Goal: Information Seeking & Learning: Learn about a topic

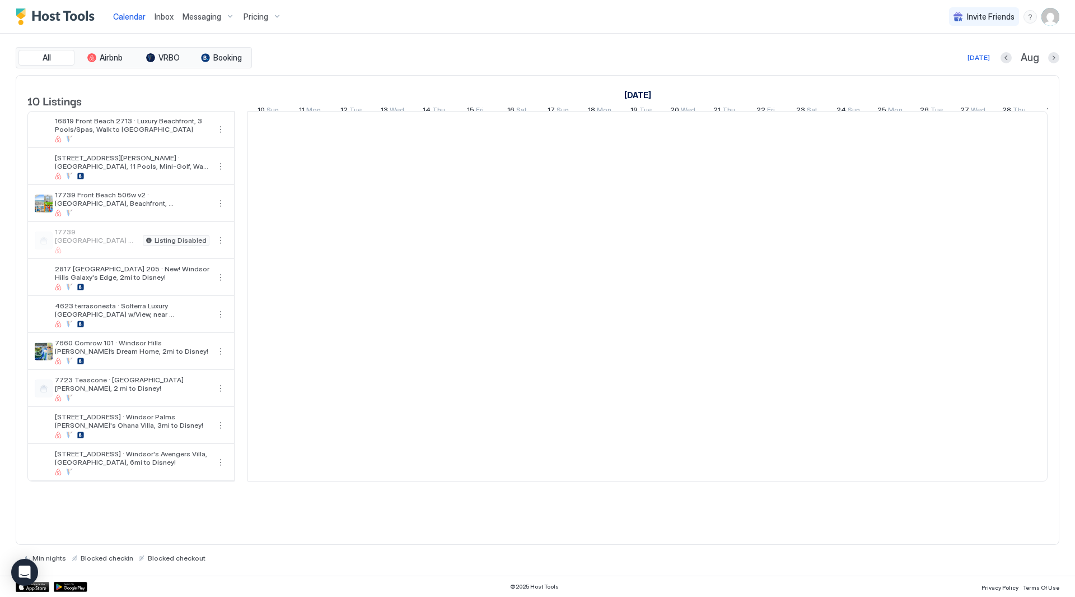
scroll to position [0, 622]
click at [273, 14] on div "Pricing" at bounding box center [262, 16] width 47 height 19
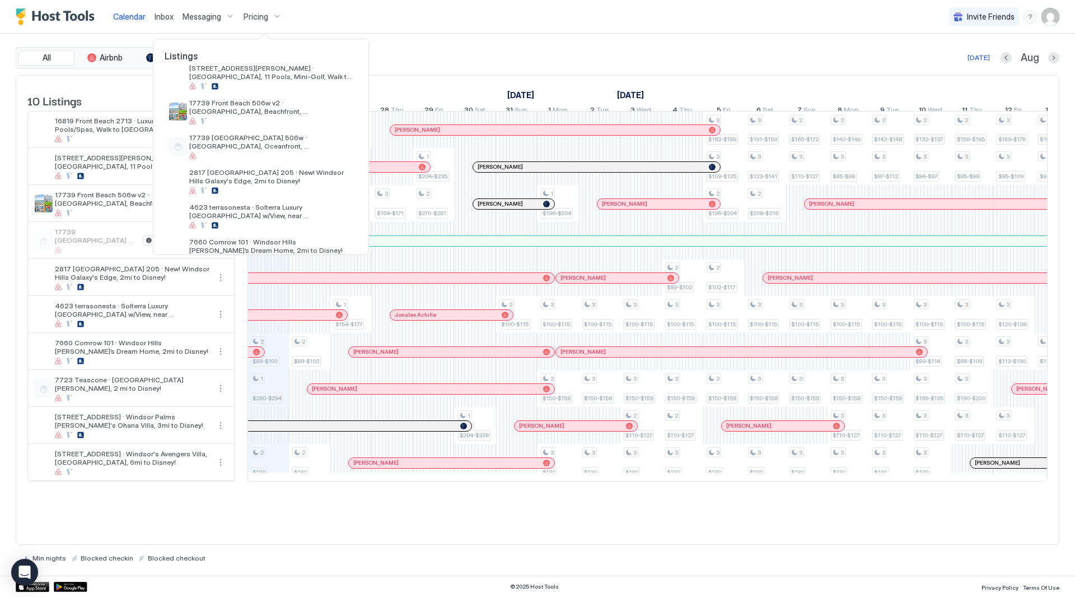
scroll to position [0, 0]
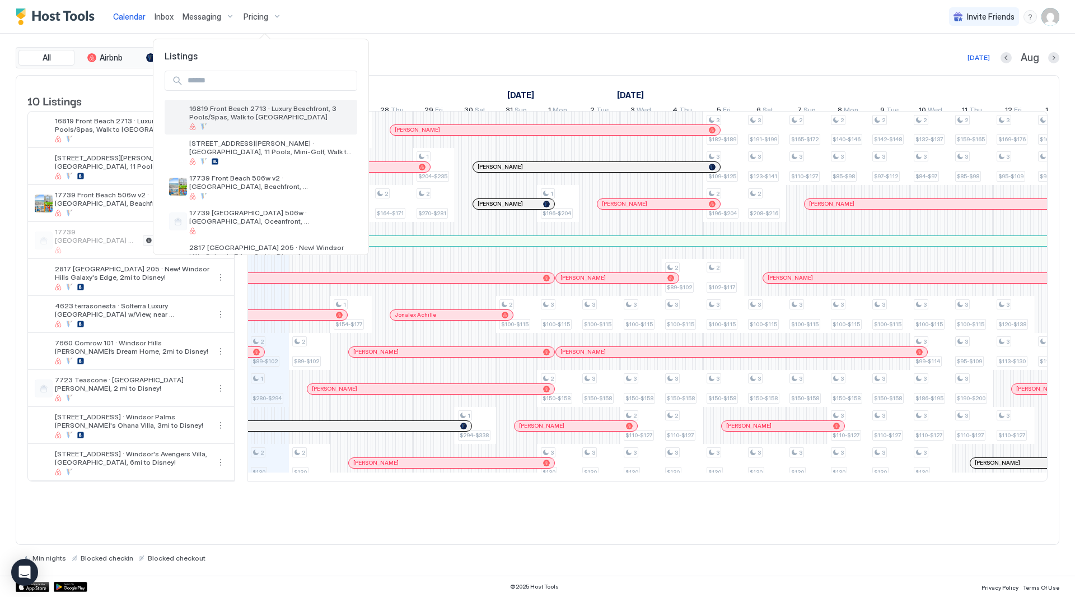
click at [295, 114] on span "16819 Front Beach 2713 · Luxury Beachfront, 3 Pools/Spas, Walk to [GEOGRAPHIC_D…" at bounding box center [271, 112] width 164 height 17
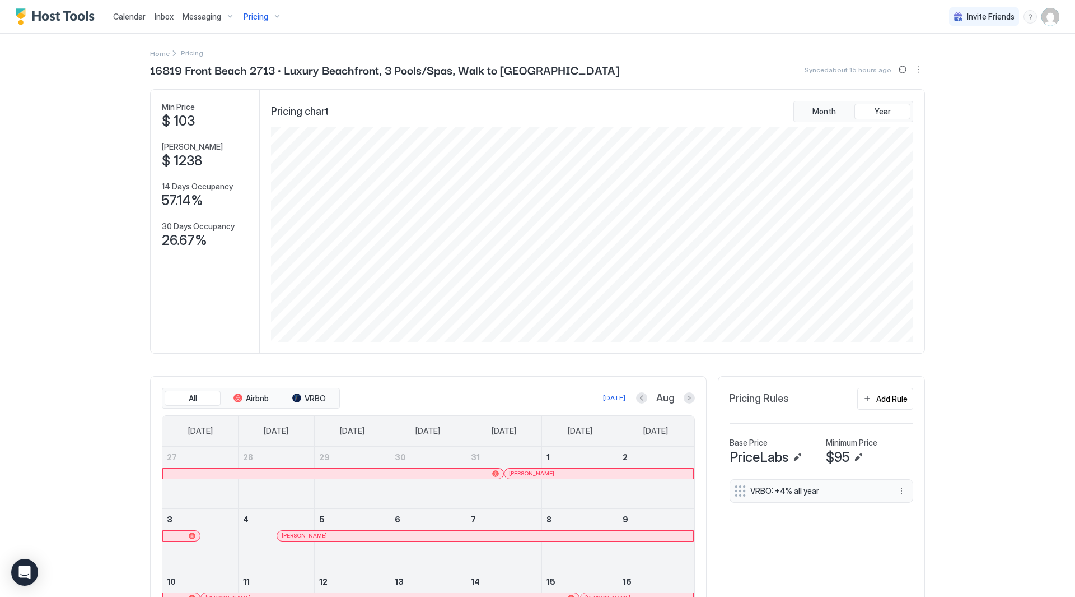
click at [268, 16] on div "Pricing" at bounding box center [262, 16] width 47 height 19
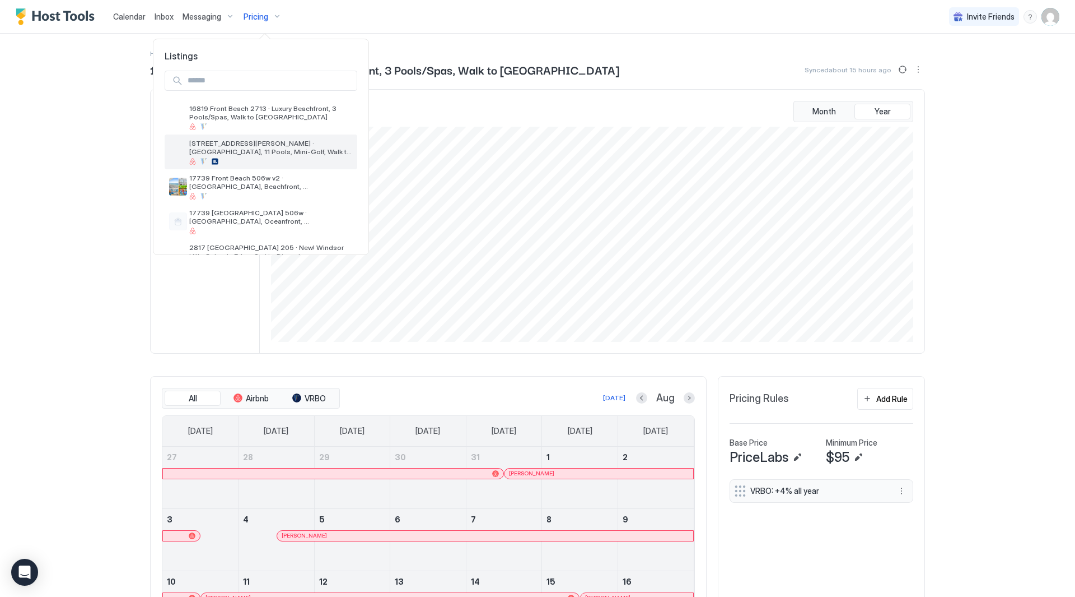
click at [278, 143] on span "[STREET_ADDRESS][PERSON_NAME] · [GEOGRAPHIC_DATA], 11 Pools, Mini-Golf, Walk to…" at bounding box center [271, 147] width 164 height 17
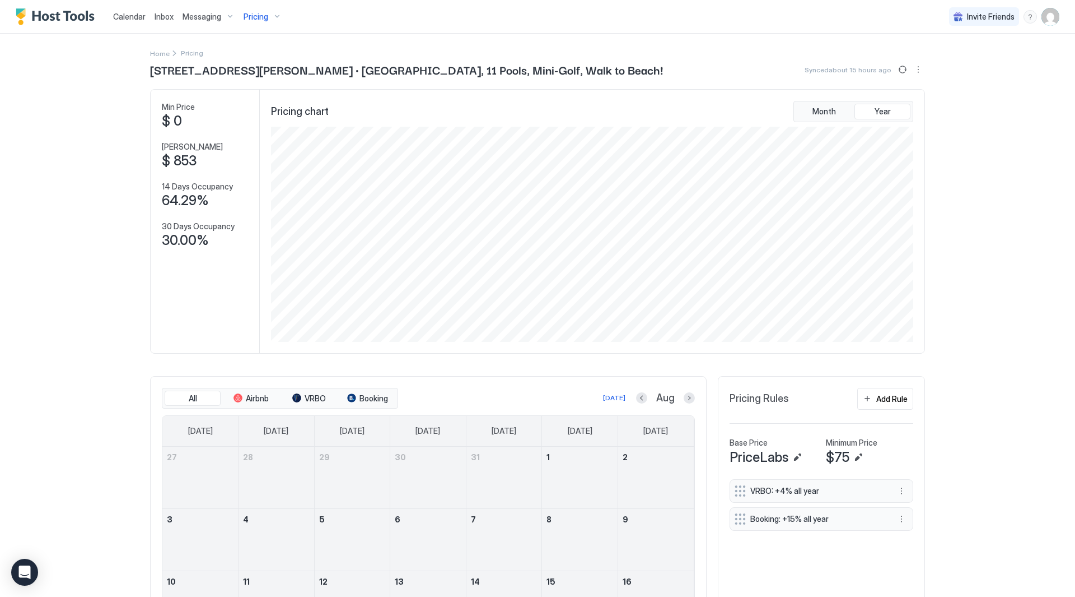
click at [260, 27] on button "Pricing" at bounding box center [262, 16] width 47 height 33
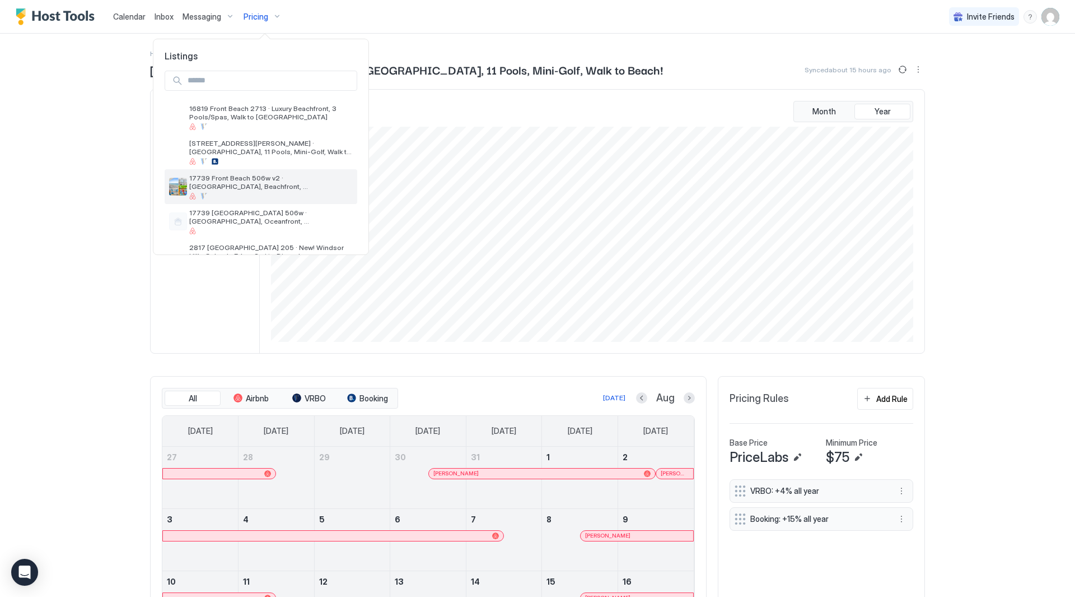
click at [262, 194] on div at bounding box center [271, 196] width 164 height 7
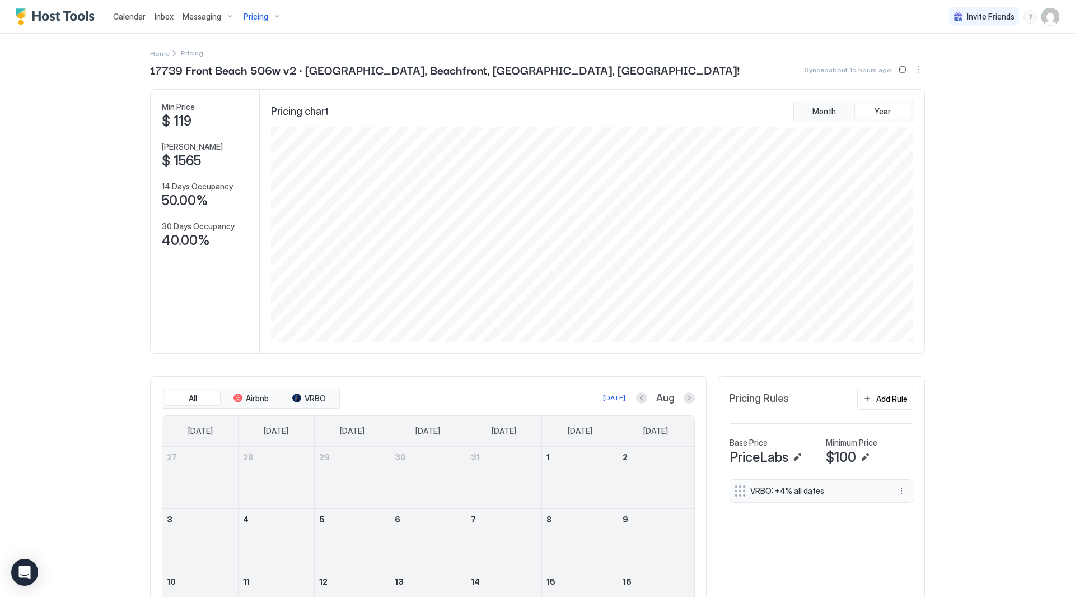
click at [266, 21] on span "Pricing" at bounding box center [256, 17] width 25 height 10
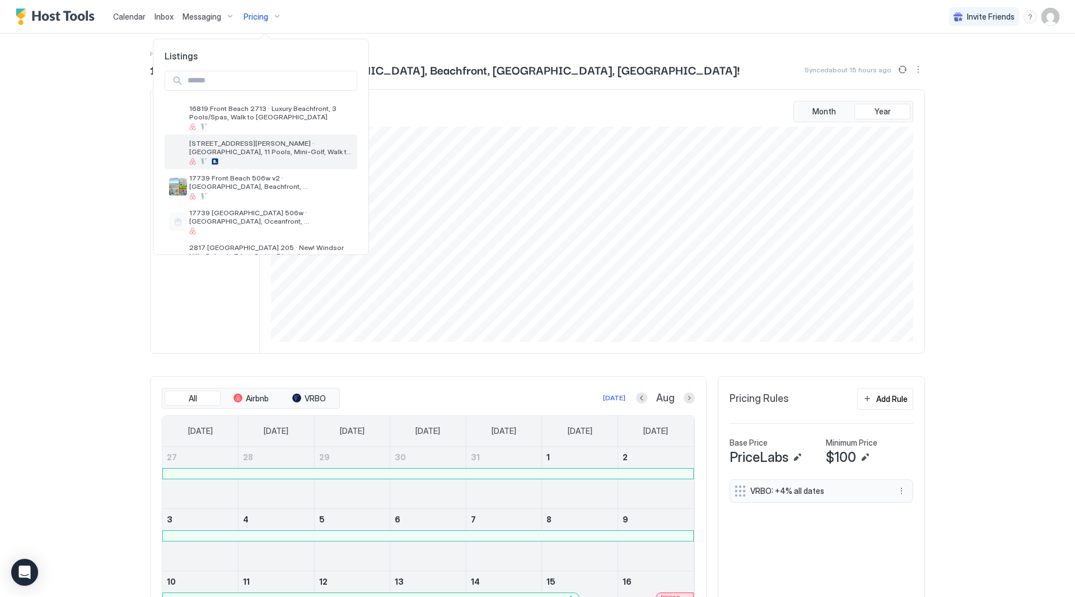
scroll to position [56, 0]
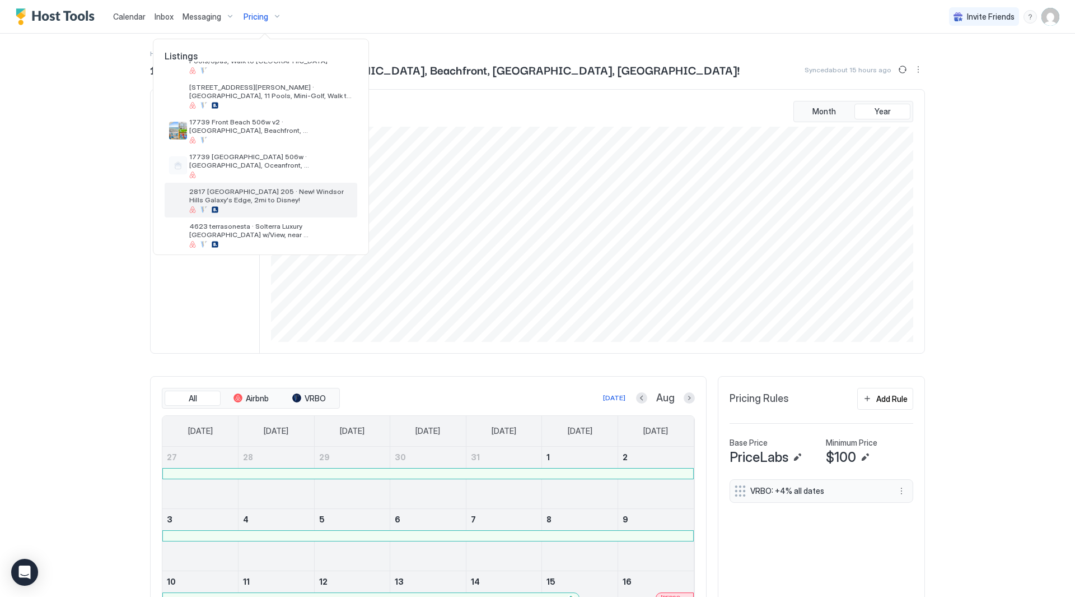
click at [264, 206] on div at bounding box center [271, 209] width 164 height 7
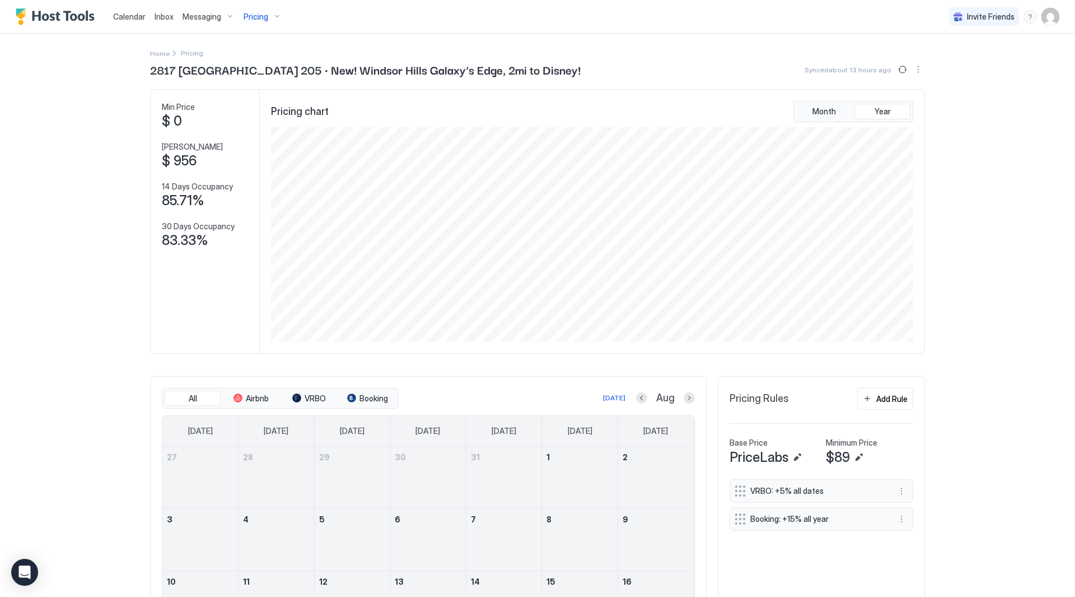
click at [252, 13] on span "Pricing" at bounding box center [256, 17] width 25 height 10
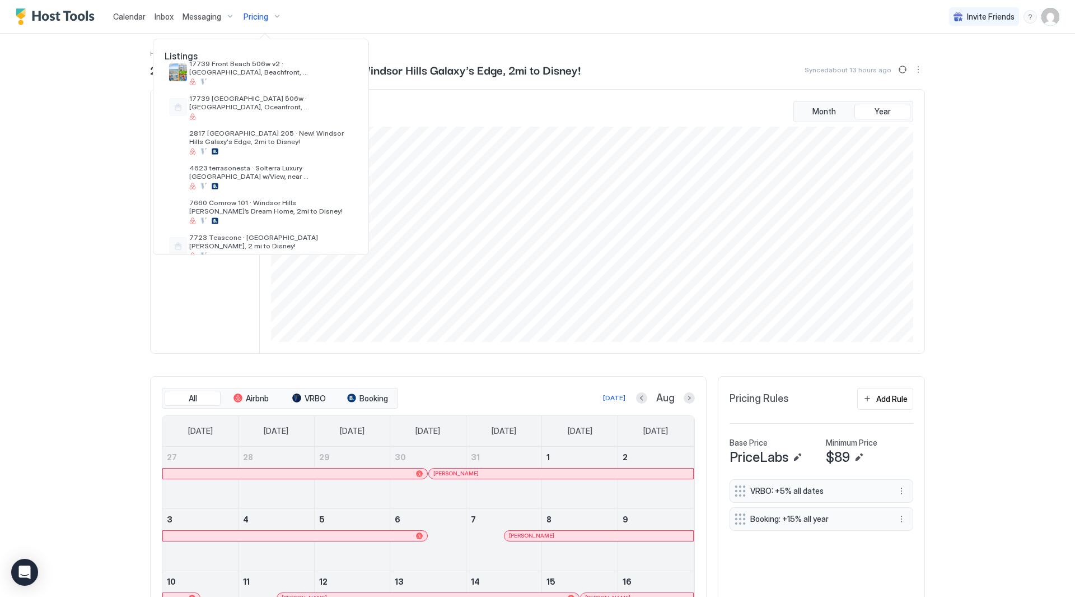
scroll to position [168, 0]
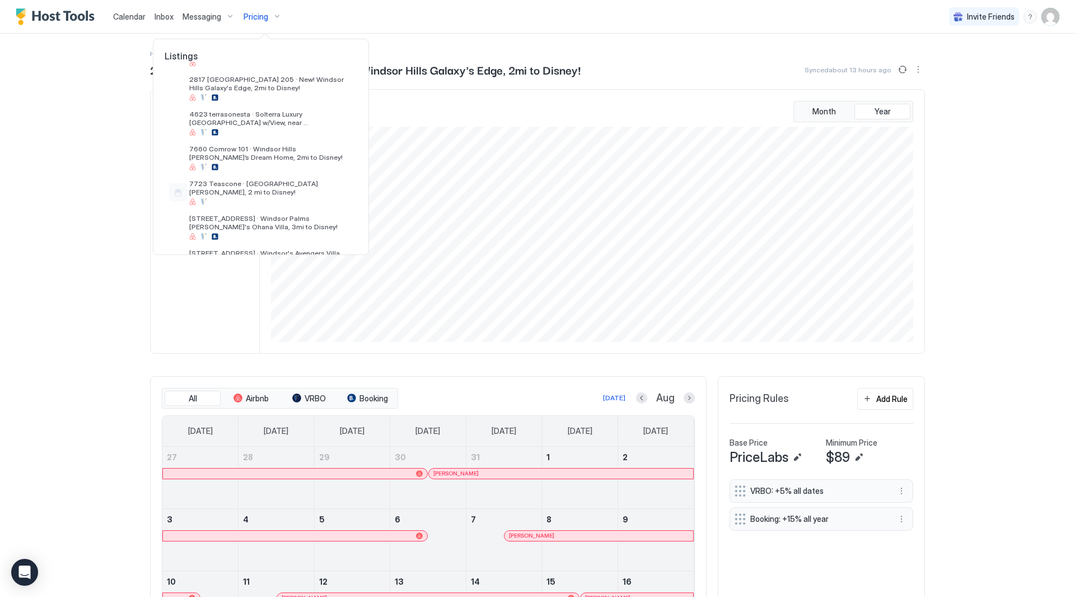
click at [896, 490] on div at bounding box center [537, 298] width 1075 height 597
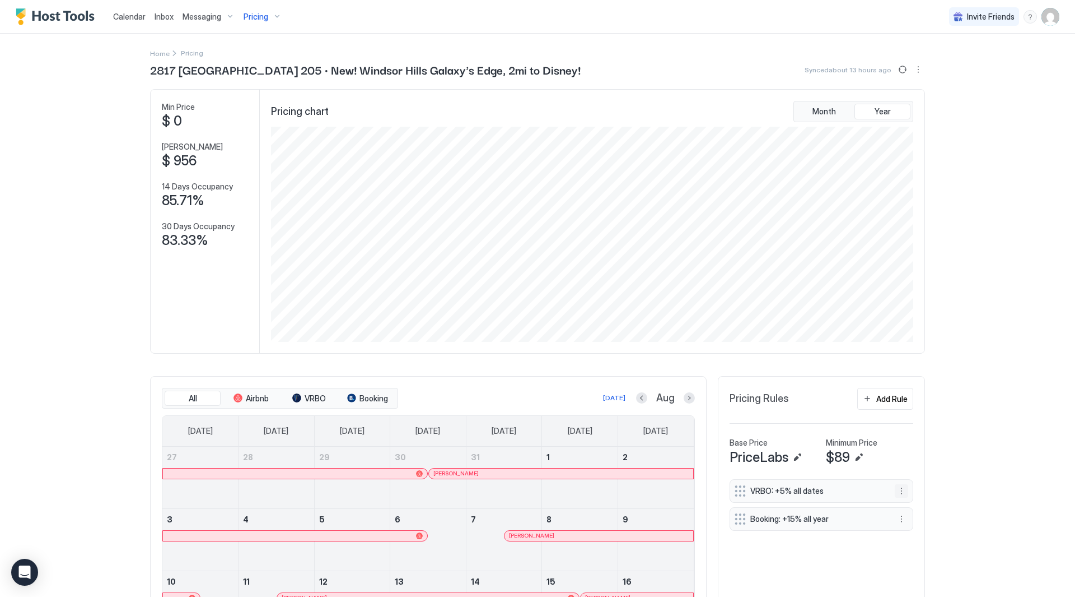
click at [896, 490] on button "More options" at bounding box center [901, 490] width 13 height 13
click at [912, 502] on span "Edit" at bounding box center [914, 506] width 12 height 8
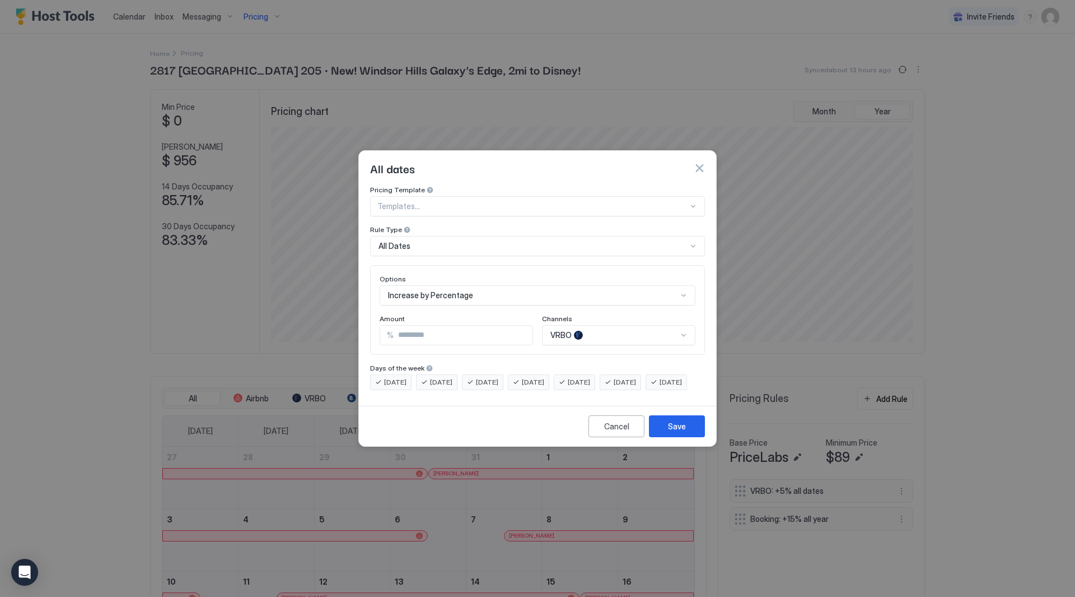
click at [434, 328] on input "*" at bounding box center [463, 334] width 139 height 19
type input "*"
click at [663, 436] on button "Save" at bounding box center [677, 426] width 56 height 22
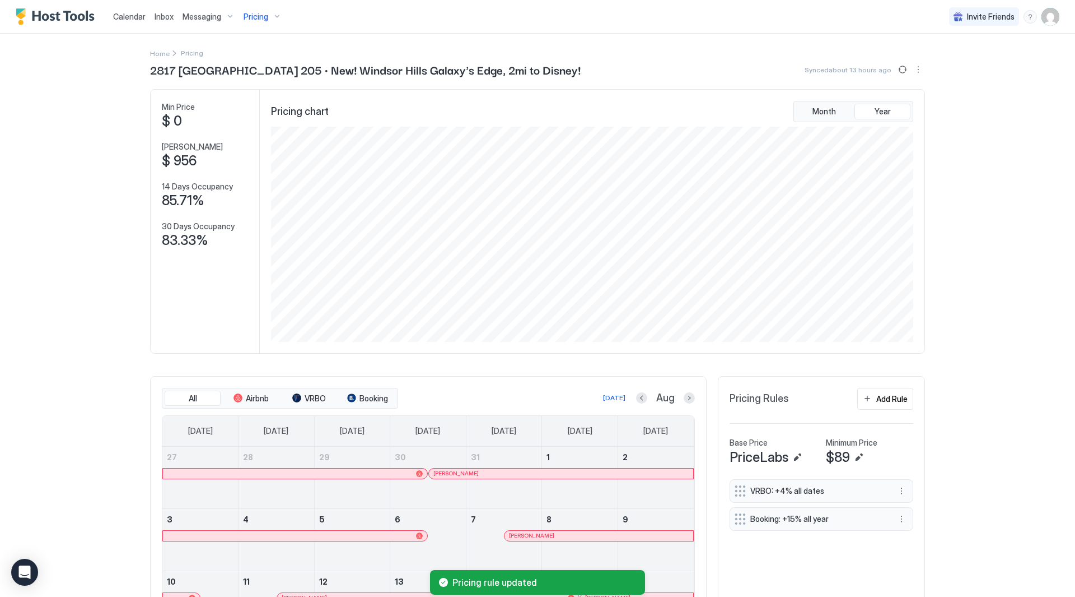
click at [216, 18] on span "Messaging" at bounding box center [202, 17] width 39 height 10
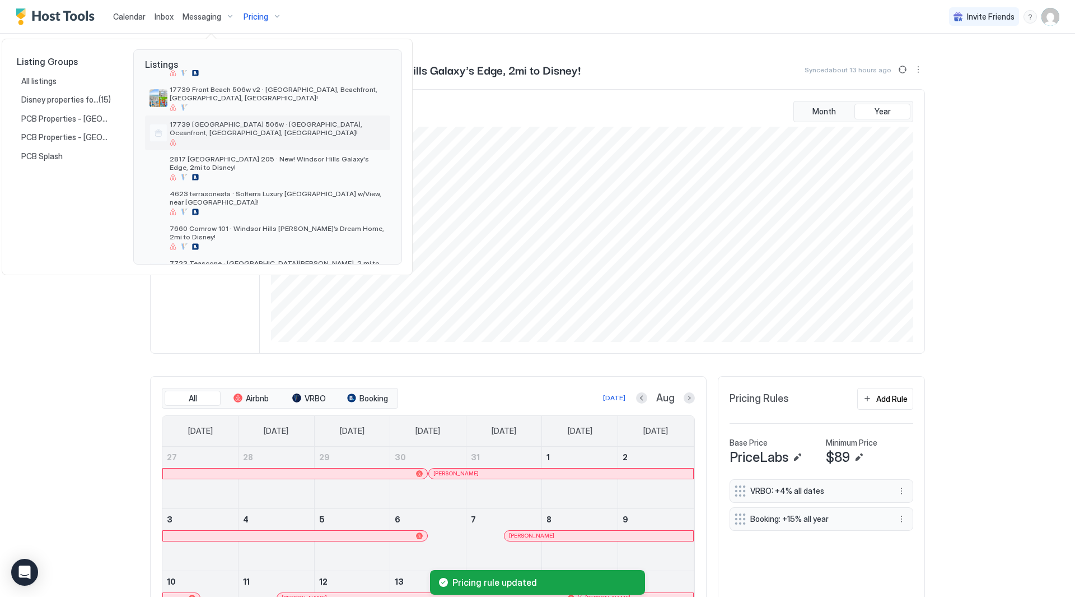
scroll to position [112, 0]
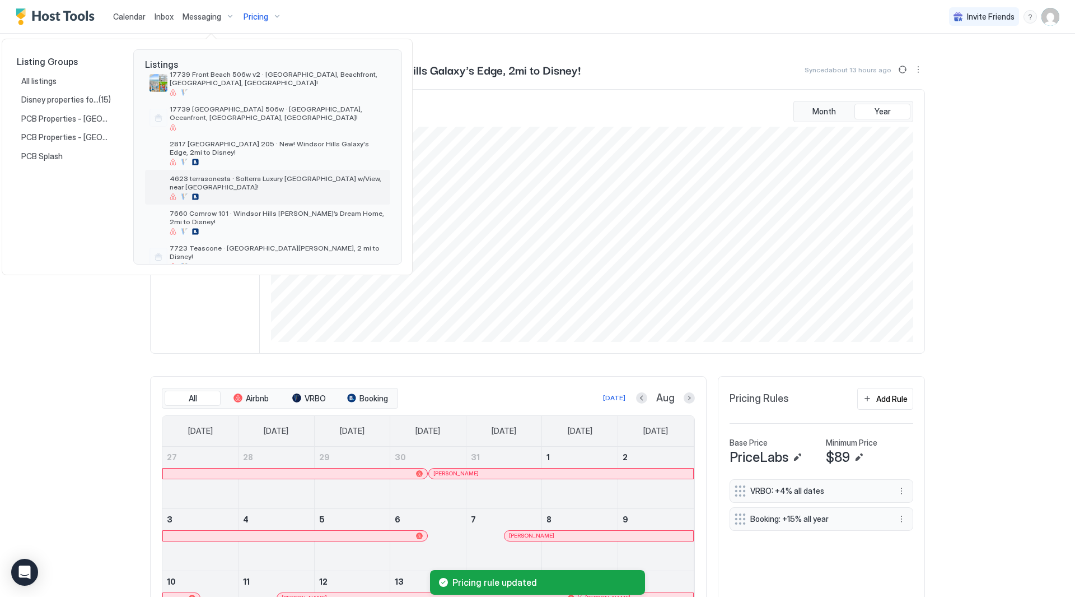
click at [248, 174] on span "4623 terrasonesta · Solterra Luxury [GEOGRAPHIC_DATA] w/View, near [GEOGRAPHIC_…" at bounding box center [278, 182] width 216 height 17
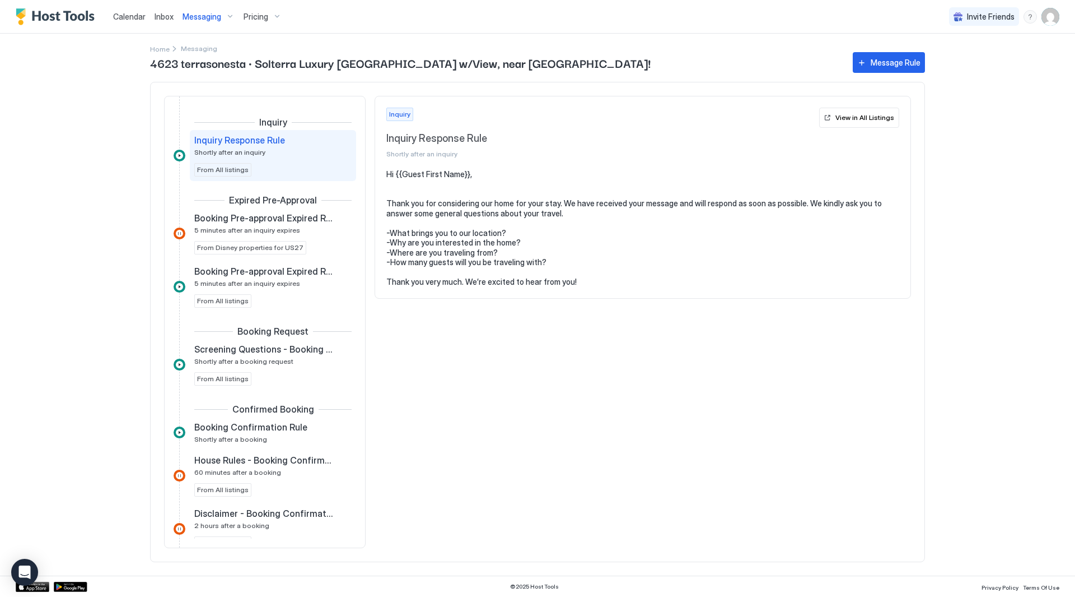
click at [247, 12] on span "Pricing" at bounding box center [256, 17] width 25 height 10
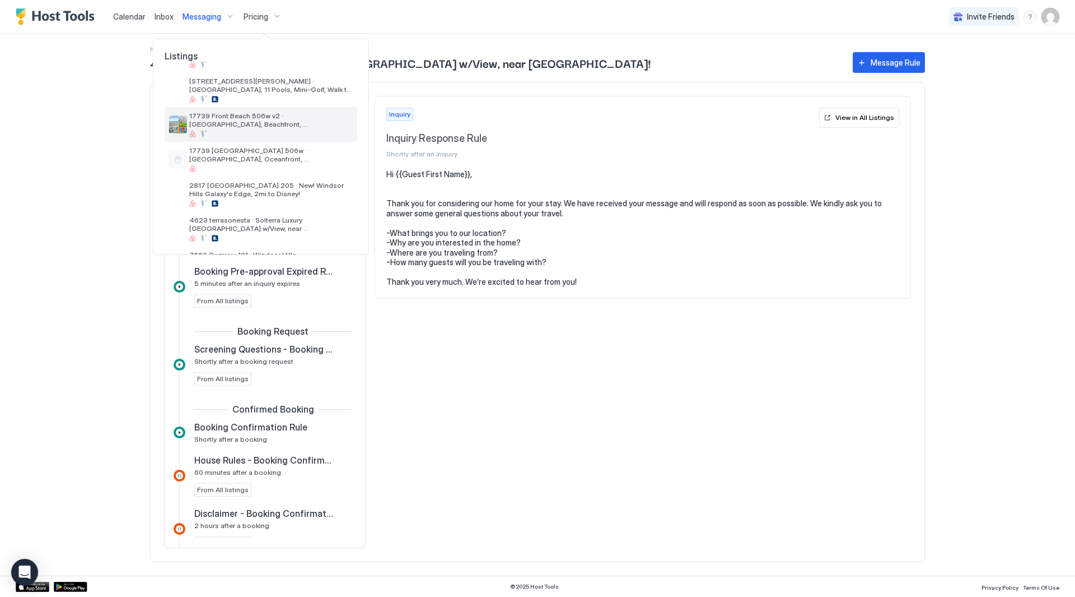
scroll to position [168, 0]
click at [281, 120] on span "4623 terrasonesta · Solterra Luxury [GEOGRAPHIC_DATA] w/View, near [GEOGRAPHIC_…" at bounding box center [271, 118] width 164 height 17
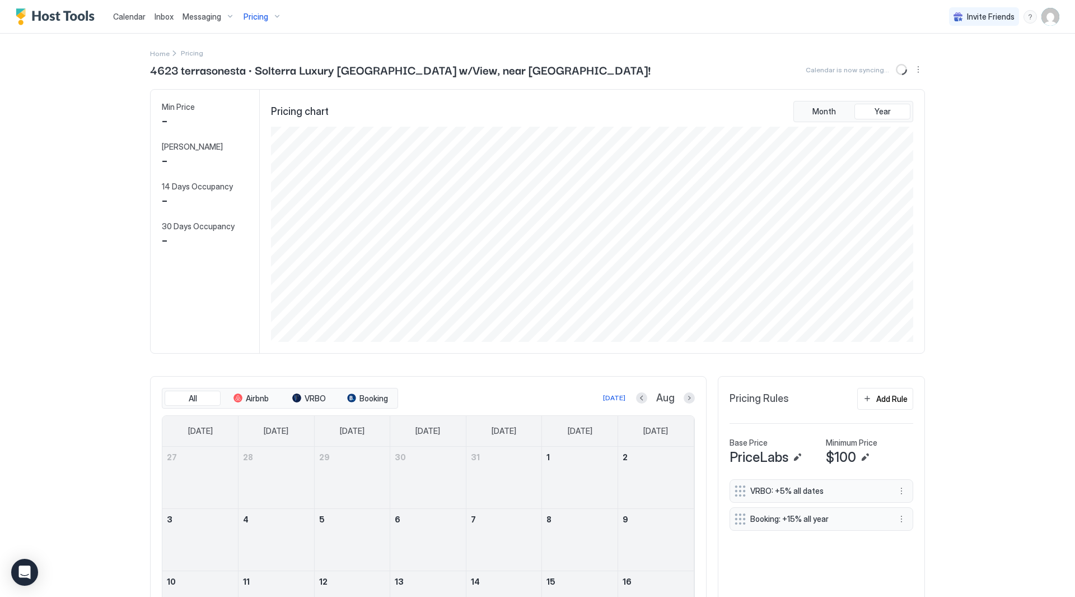
scroll to position [215, 645]
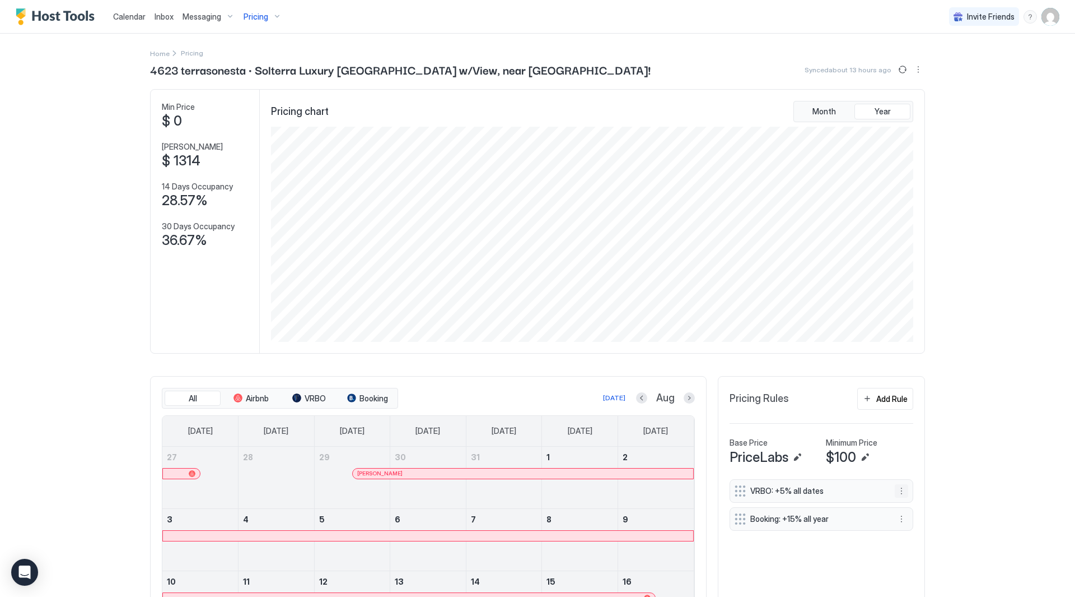
click at [897, 491] on button "More options" at bounding box center [901, 490] width 13 height 13
click at [919, 502] on span "Edit" at bounding box center [914, 506] width 12 height 8
click at [905, 501] on div "Edit" at bounding box center [913, 506] width 42 height 18
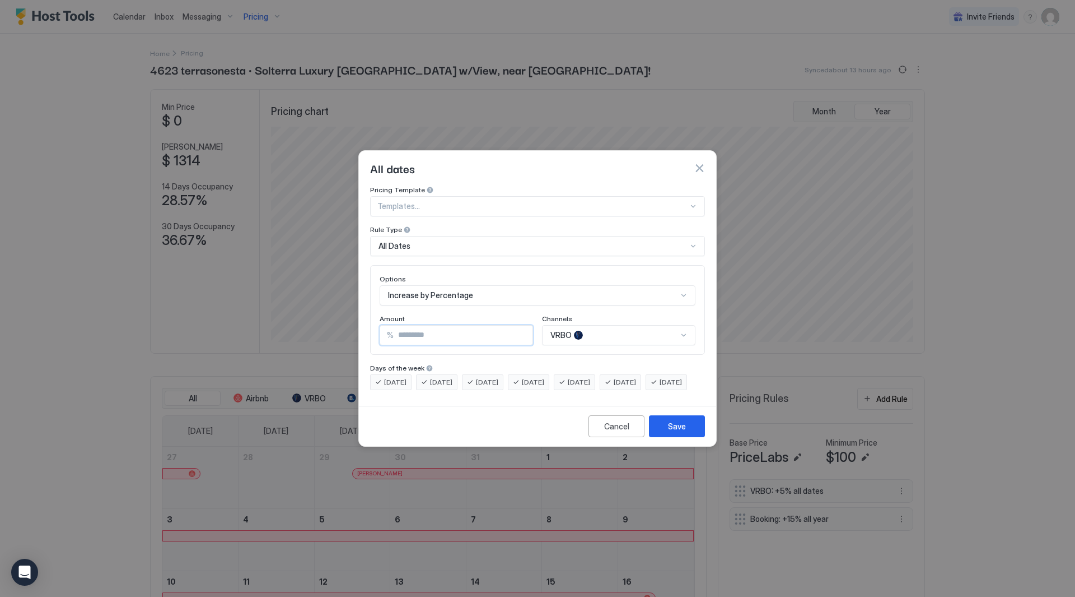
click at [492, 325] on input "*" at bounding box center [463, 334] width 139 height 19
type input "*"
click at [686, 432] on div "Save" at bounding box center [677, 426] width 18 height 12
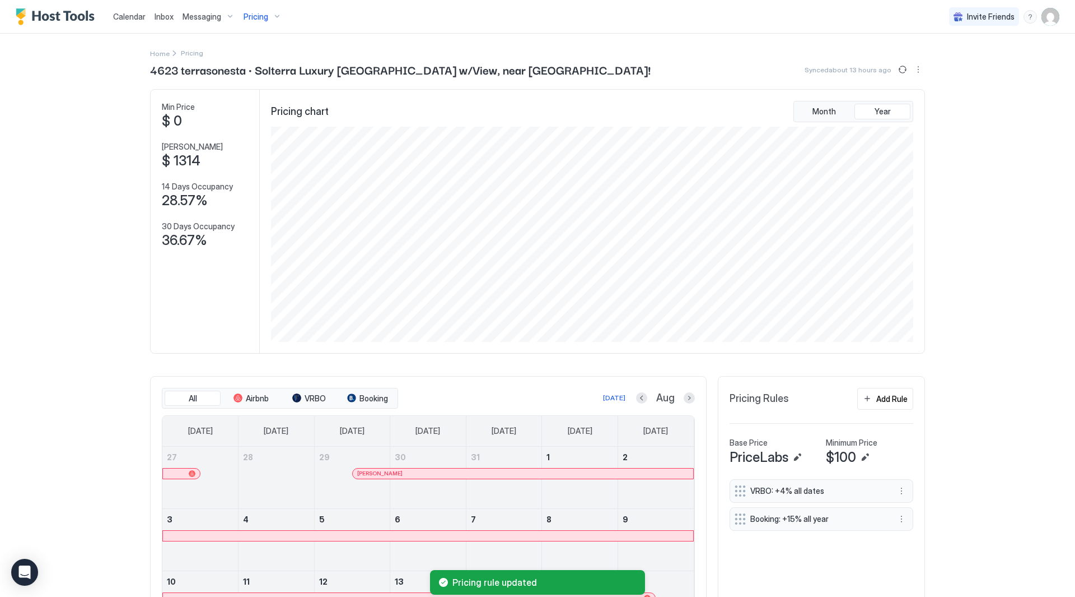
click at [263, 15] on span "Pricing" at bounding box center [256, 17] width 25 height 10
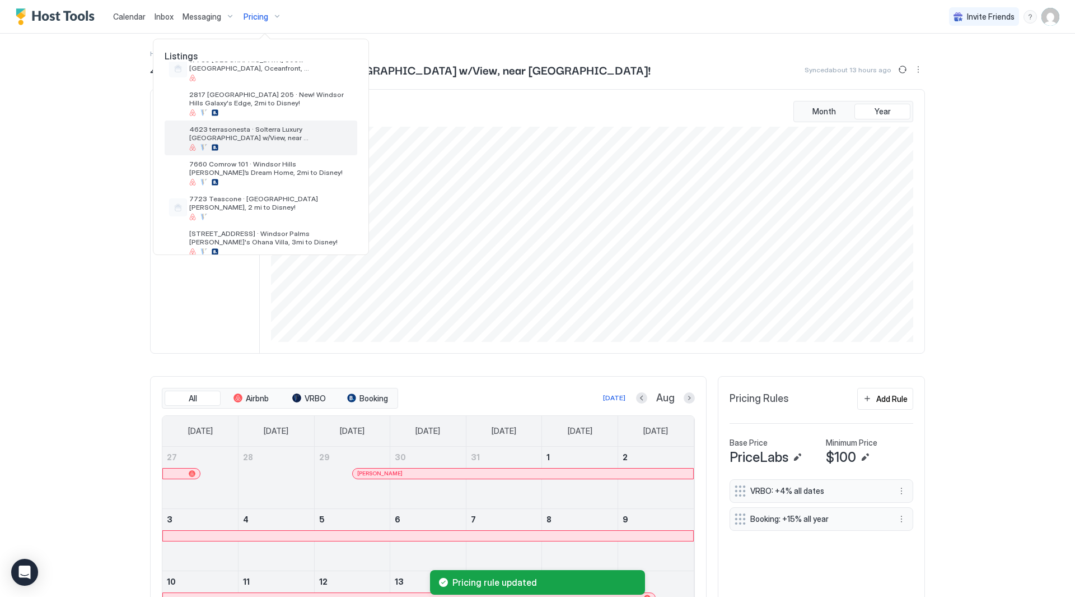
scroll to position [168, 0]
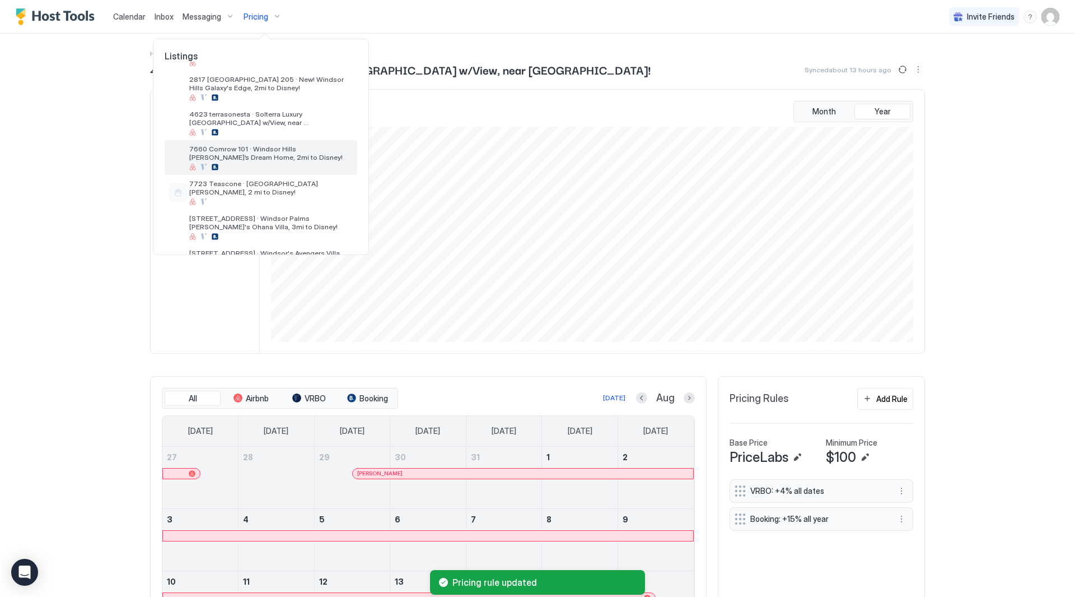
click at [293, 151] on span "7660 Comrow 101 · Windsor Hills [PERSON_NAME]’s Dream Home, 2mi to Disney!" at bounding box center [271, 153] width 164 height 17
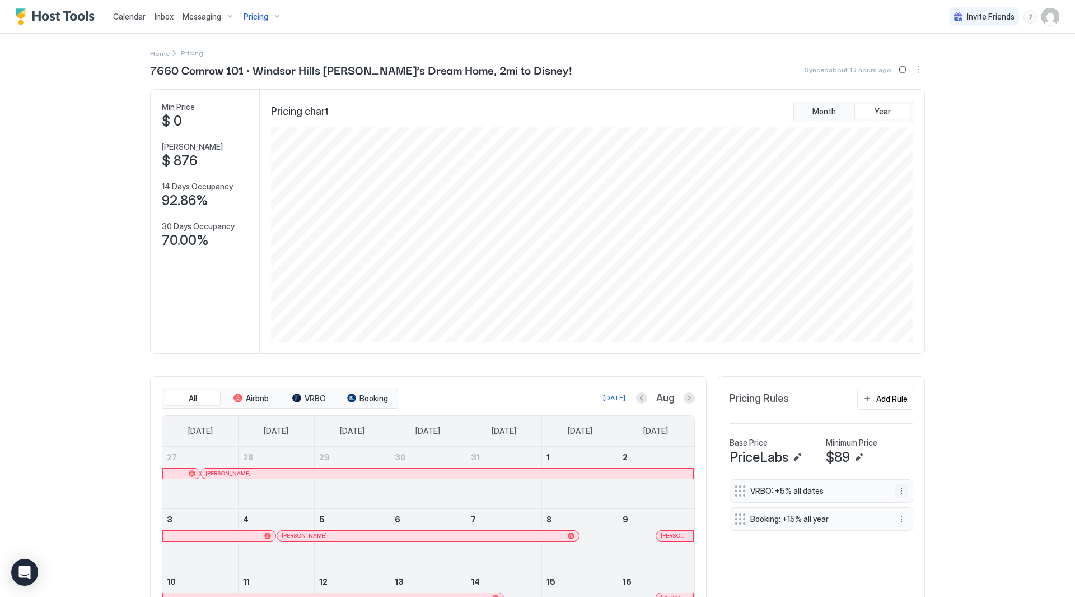
click at [901, 492] on button "More options" at bounding box center [901, 490] width 13 height 13
click at [916, 507] on span "Edit" at bounding box center [914, 506] width 12 height 8
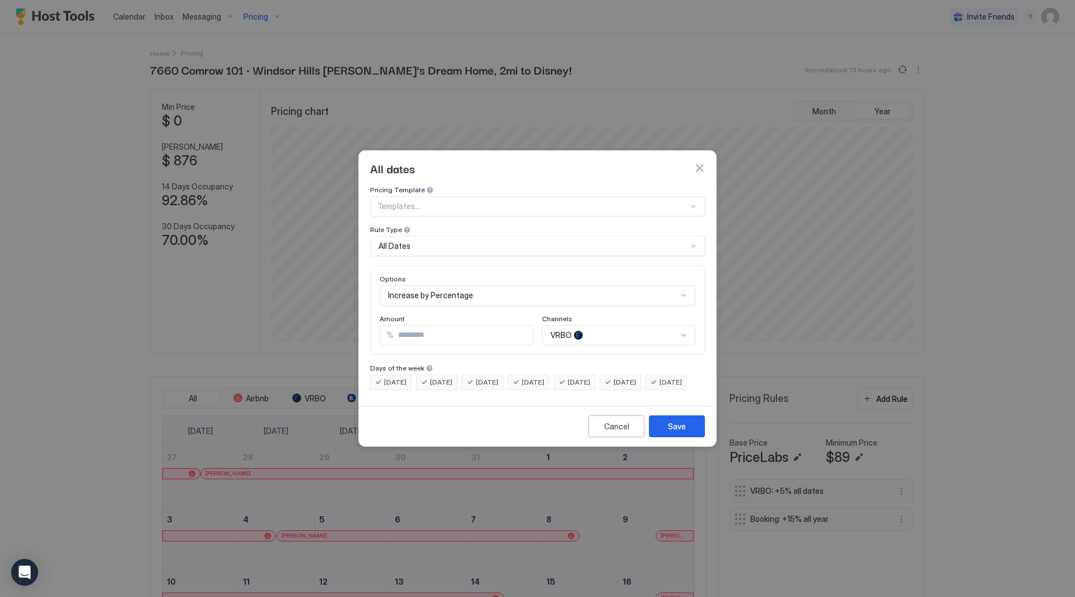
click at [472, 325] on input "*" at bounding box center [463, 334] width 139 height 19
type input "*"
click at [687, 435] on button "Save" at bounding box center [677, 426] width 56 height 22
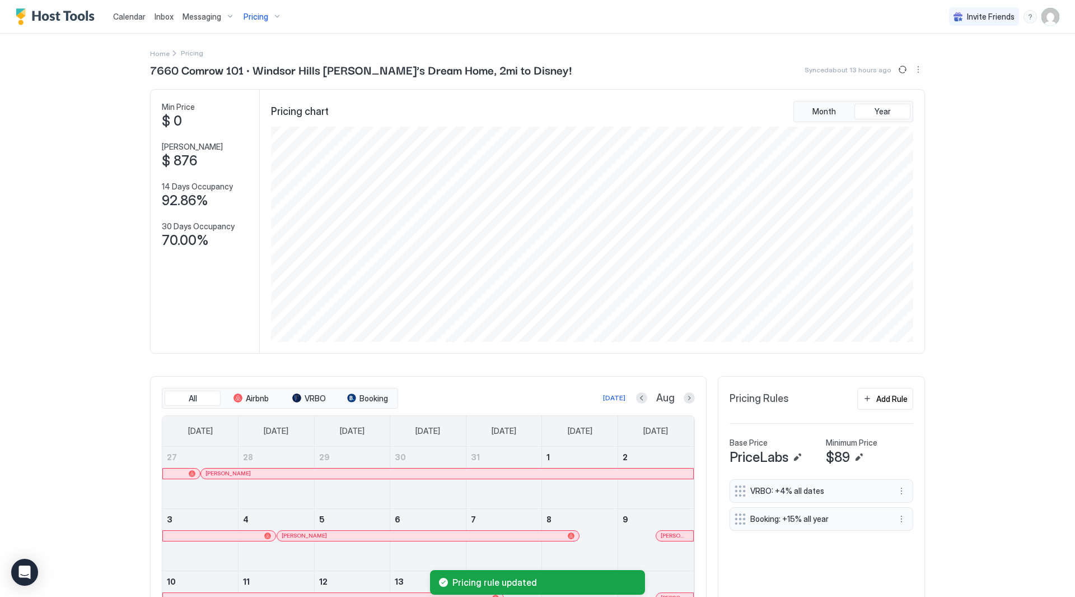
click at [251, 16] on span "Pricing" at bounding box center [256, 17] width 25 height 10
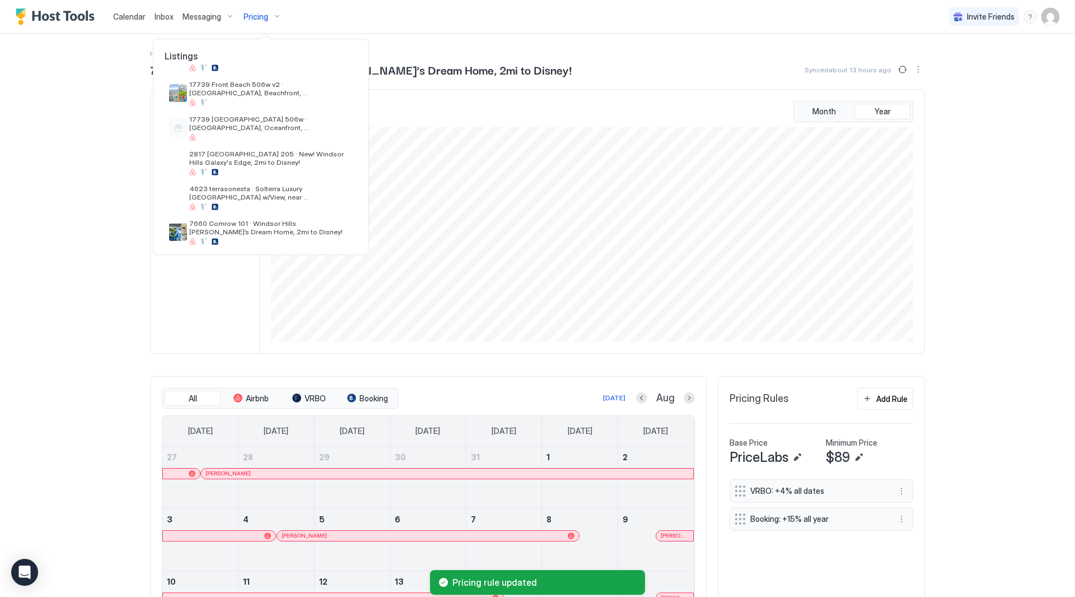
scroll to position [204, 0]
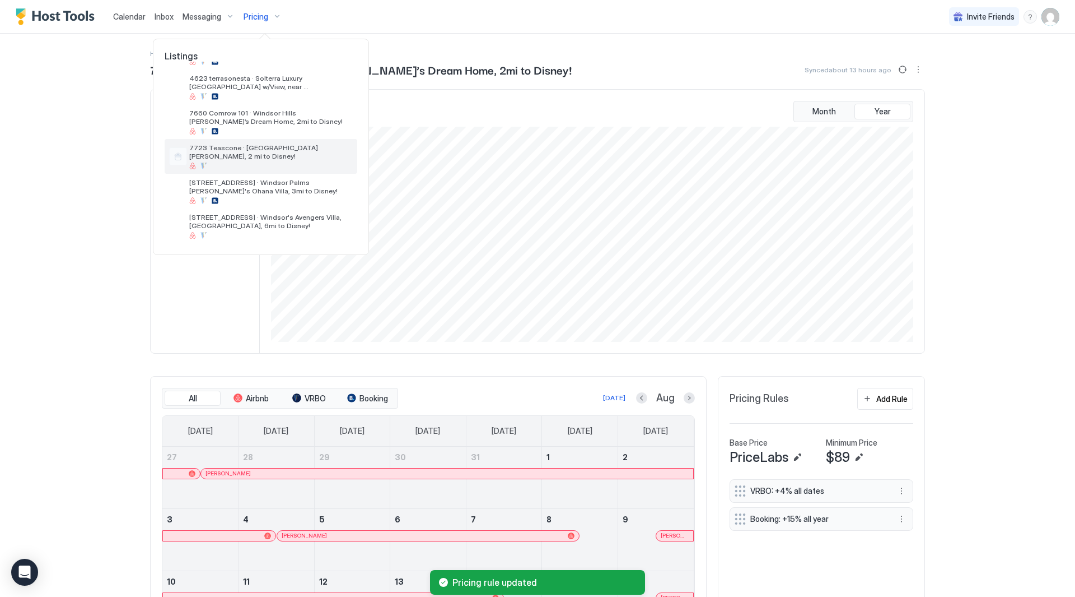
click at [295, 153] on span "7723 Teascone · [GEOGRAPHIC_DATA][PERSON_NAME], 2 mi to Disney!" at bounding box center [271, 151] width 164 height 17
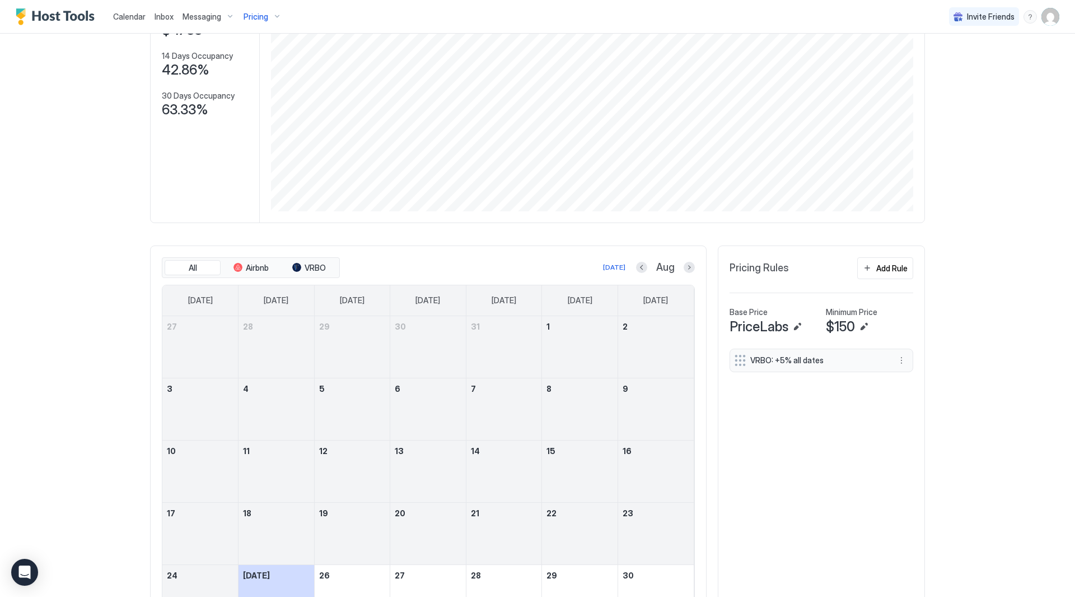
scroll to position [224, 0]
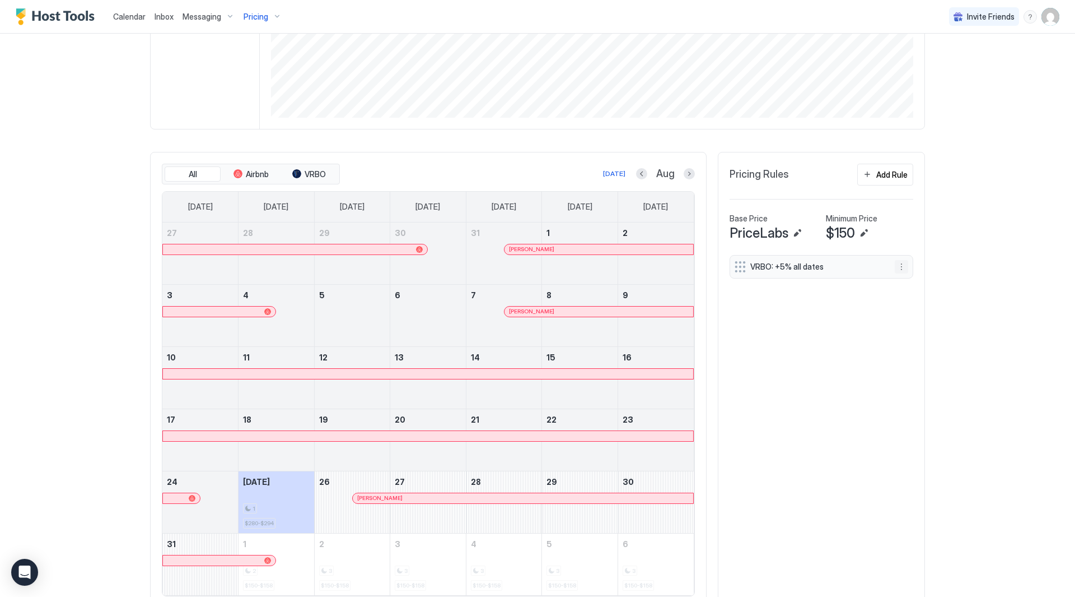
click at [897, 267] on button "More options" at bounding box center [901, 266] width 13 height 13
click at [916, 281] on span "Edit" at bounding box center [914, 282] width 12 height 8
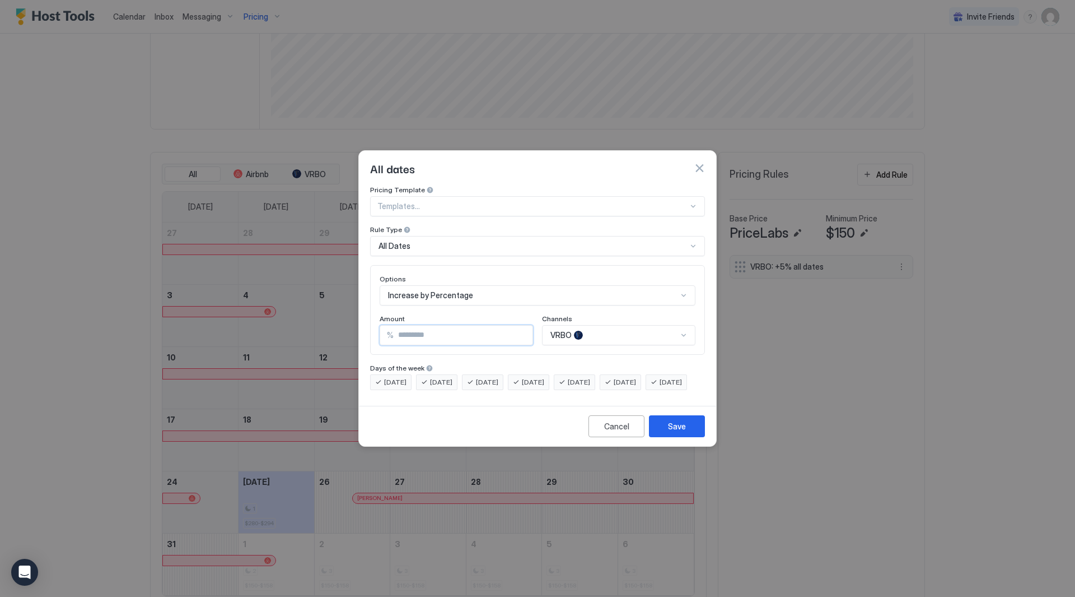
click at [449, 328] on input "*" at bounding box center [463, 334] width 139 height 19
type input "*"
click at [687, 435] on button "Save" at bounding box center [677, 426] width 56 height 22
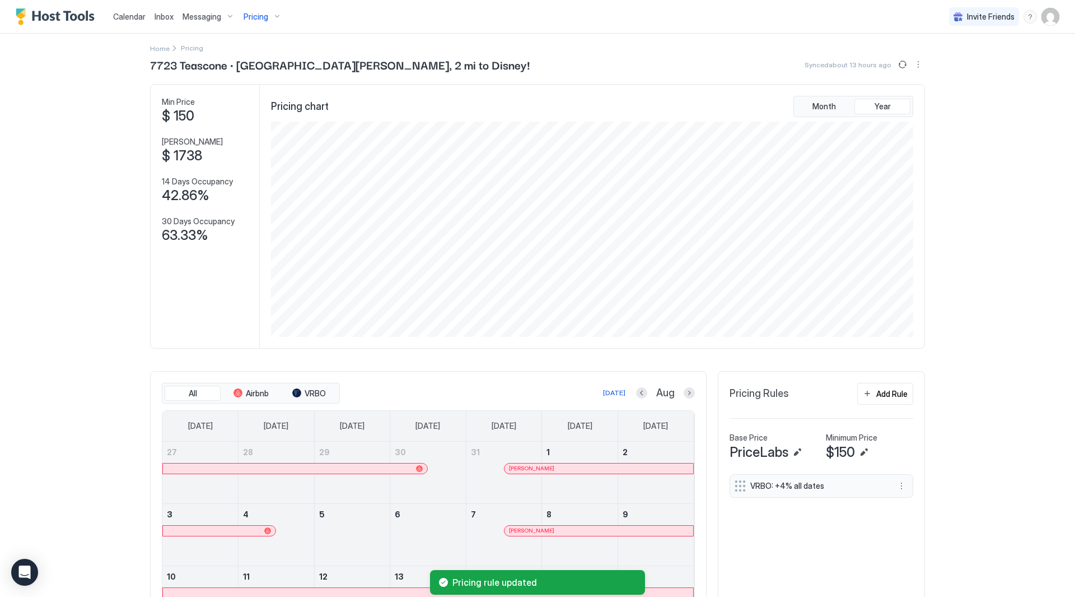
scroll to position [0, 0]
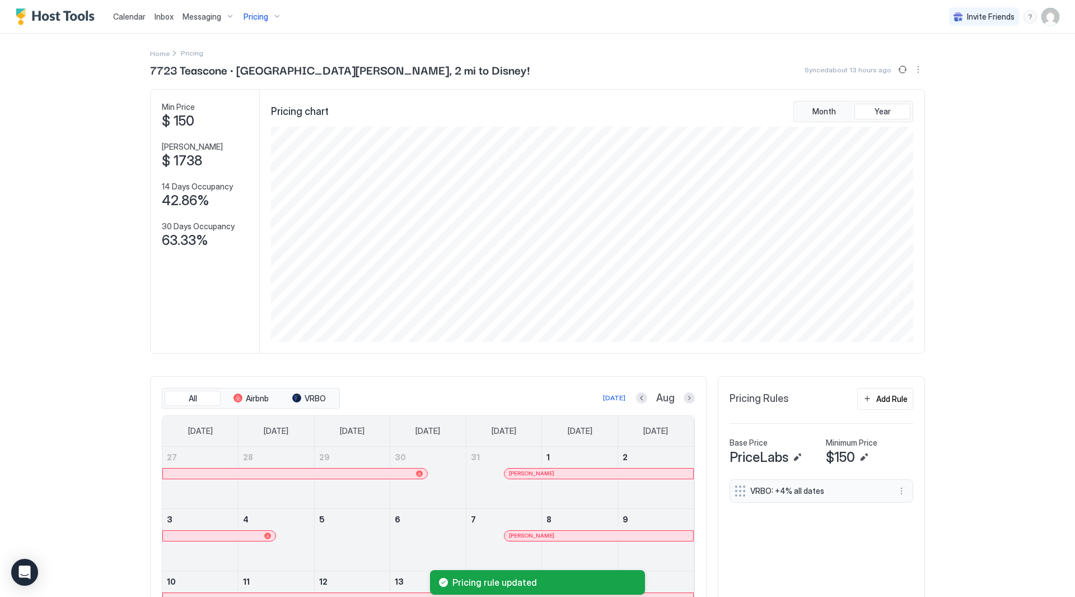
click at [259, 13] on span "Pricing" at bounding box center [256, 17] width 25 height 10
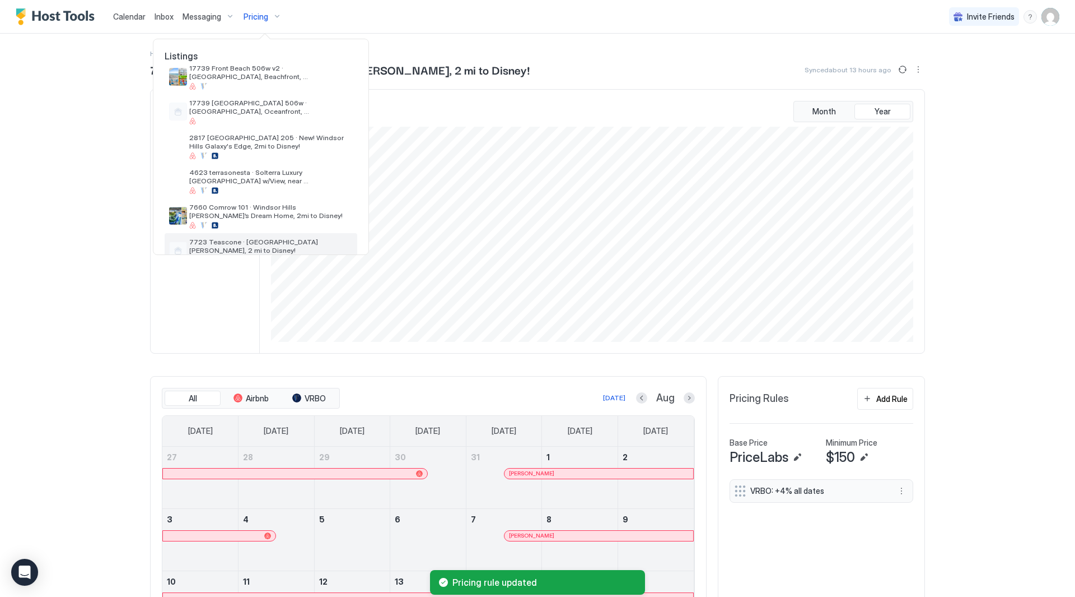
scroll to position [204, 0]
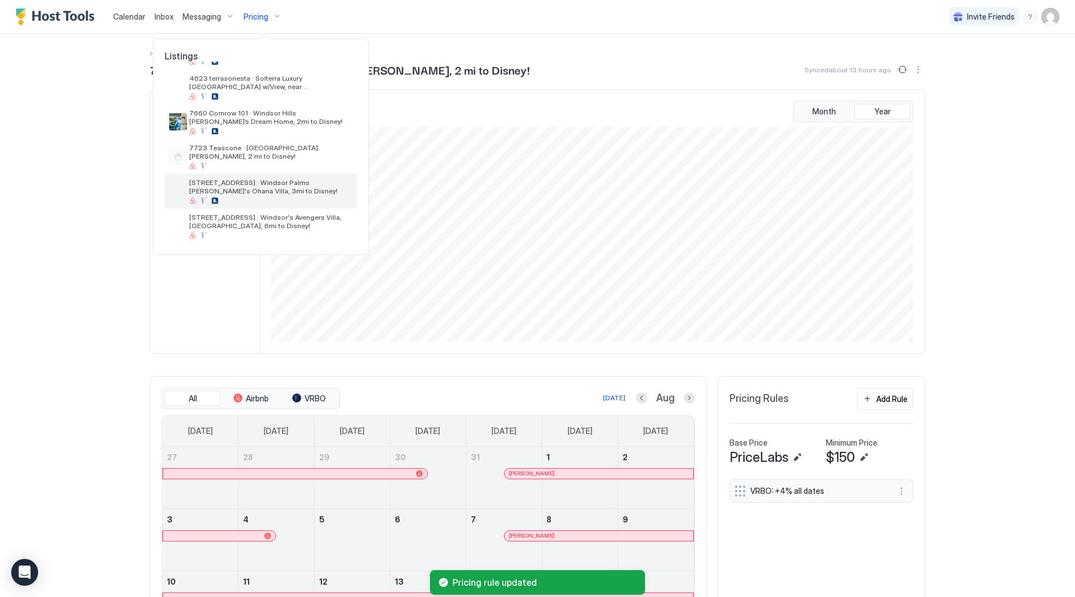
click at [285, 182] on span "[STREET_ADDRESS] · Windsor Palms [PERSON_NAME]'s Ohana Villa, 3mi to Disney!" at bounding box center [271, 186] width 164 height 17
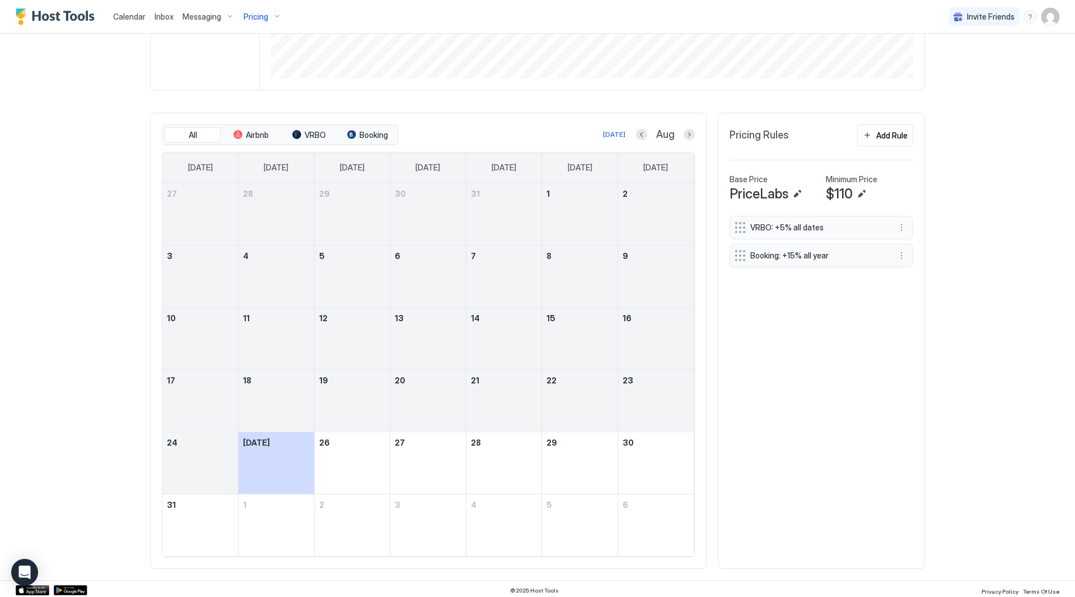
scroll to position [267, 0]
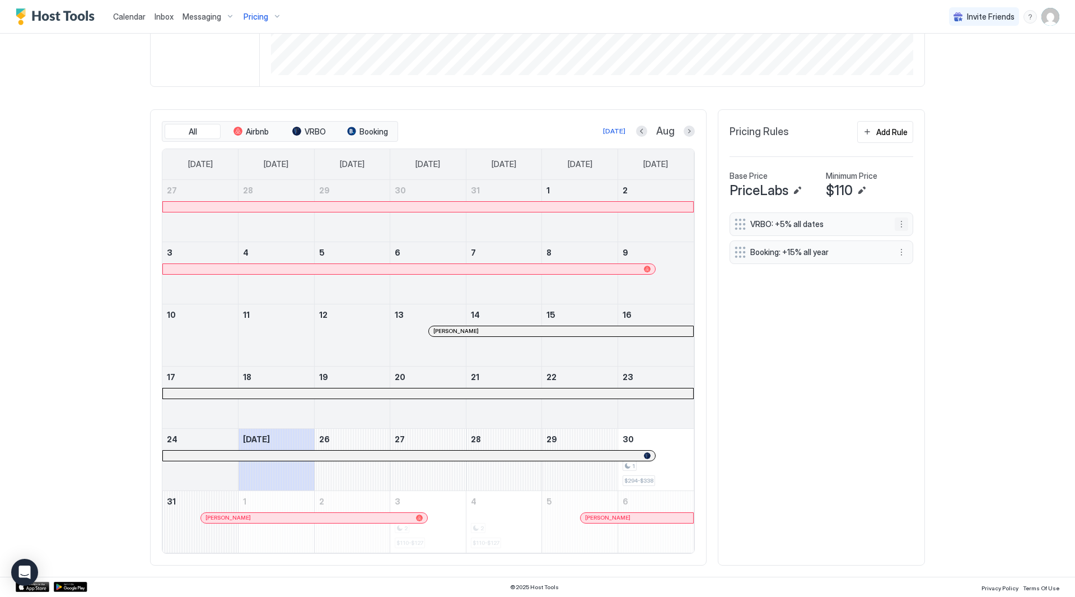
click at [896, 225] on button "More options" at bounding box center [901, 223] width 13 height 13
click at [914, 240] on span "Edit" at bounding box center [914, 239] width 12 height 8
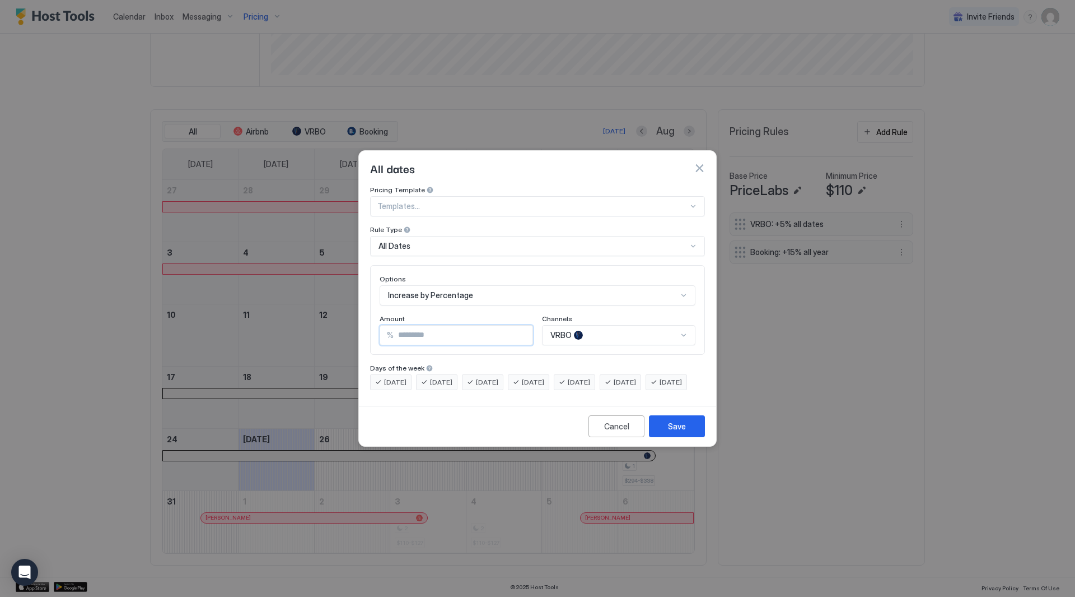
click at [421, 325] on input "*" at bounding box center [463, 334] width 139 height 19
type input "*"
click at [688, 437] on button "Save" at bounding box center [677, 426] width 56 height 22
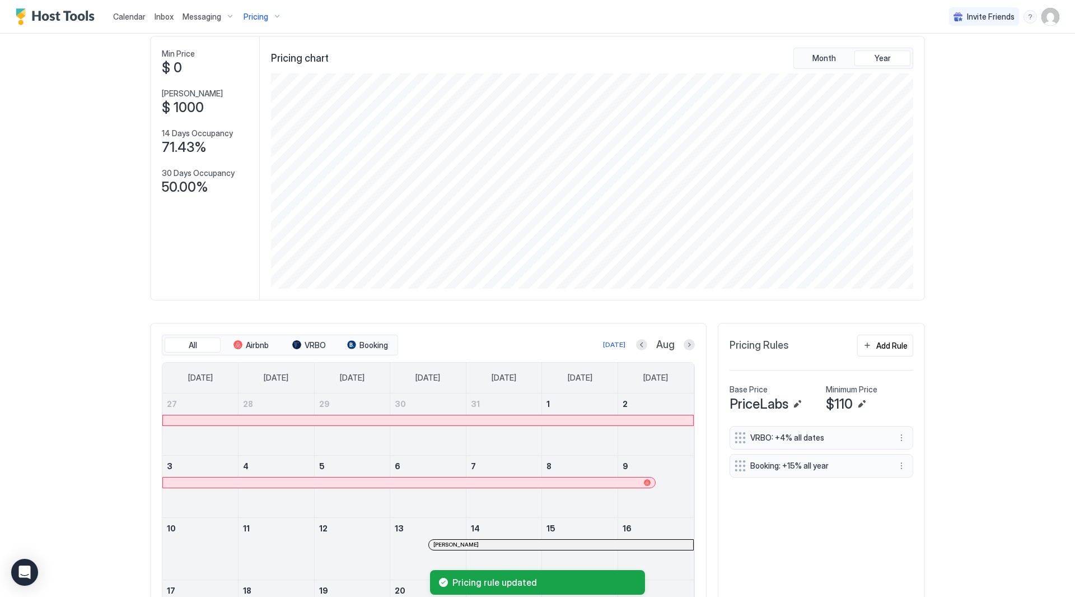
scroll to position [0, 0]
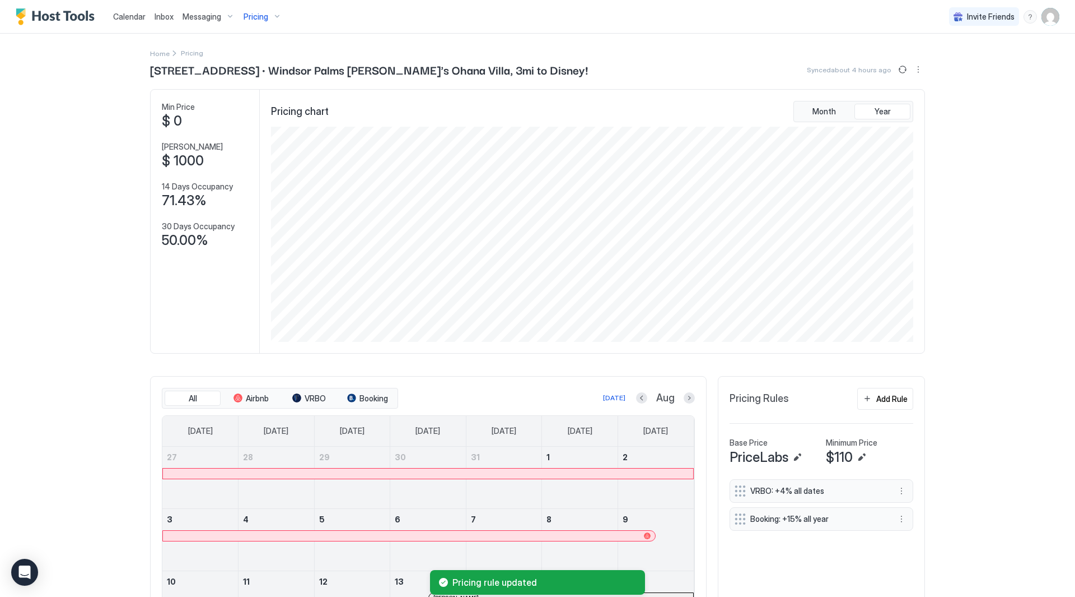
click at [244, 17] on span "Pricing" at bounding box center [256, 17] width 25 height 10
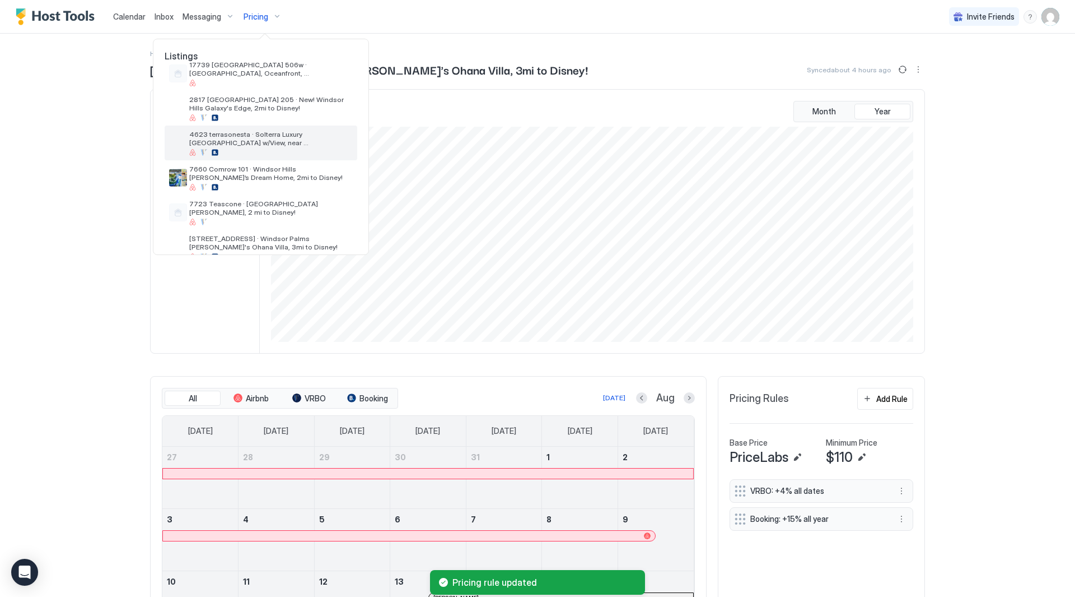
scroll to position [204, 0]
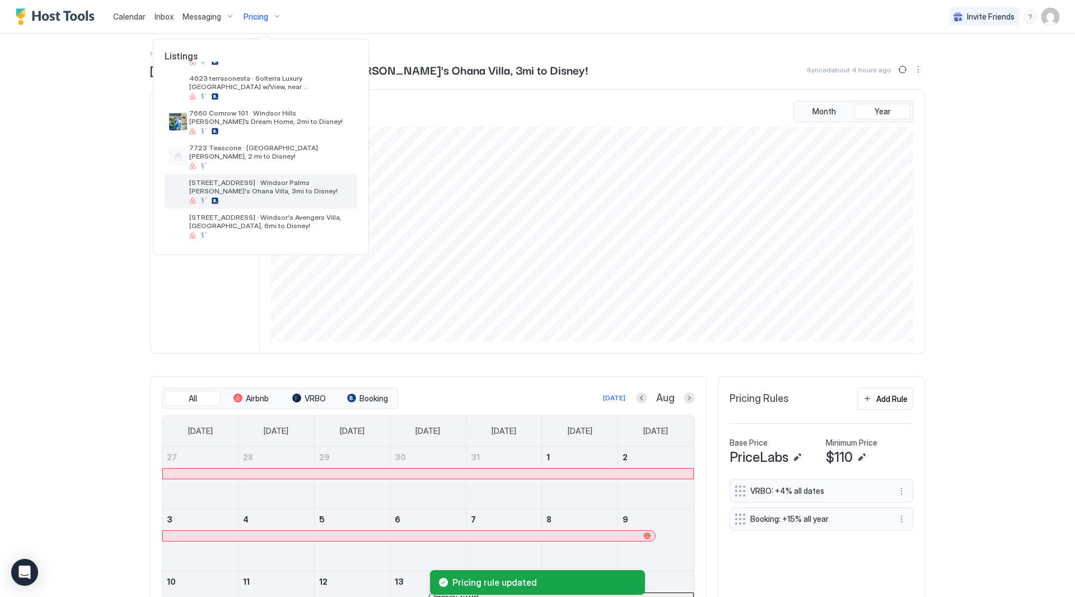
click at [278, 194] on span "[STREET_ADDRESS] · Windsor Palms [PERSON_NAME]'s Ohana Villa, 3mi to Disney!" at bounding box center [271, 186] width 164 height 17
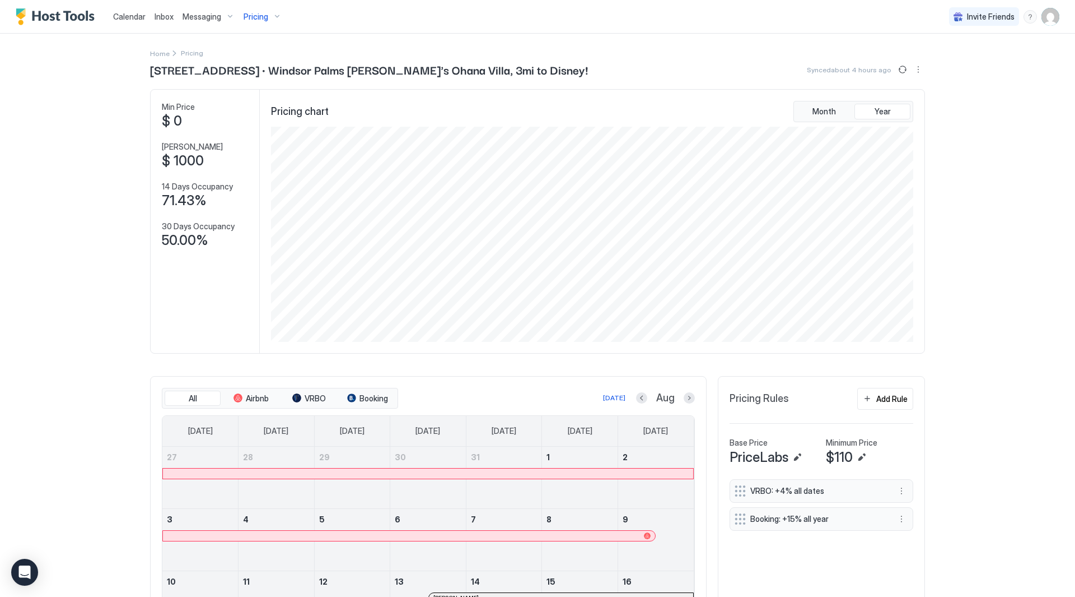
click at [258, 20] on span "Pricing" at bounding box center [256, 17] width 25 height 10
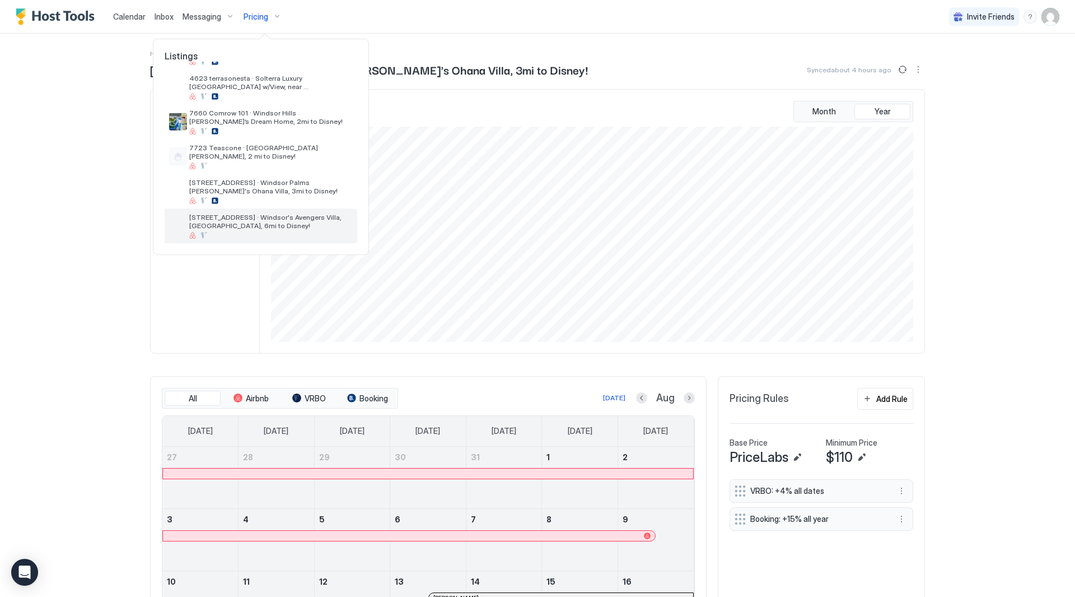
click at [264, 217] on span "[STREET_ADDRESS] · Windsor's Avengers Villa, [GEOGRAPHIC_DATA], 6mi to Disney!" at bounding box center [271, 221] width 164 height 17
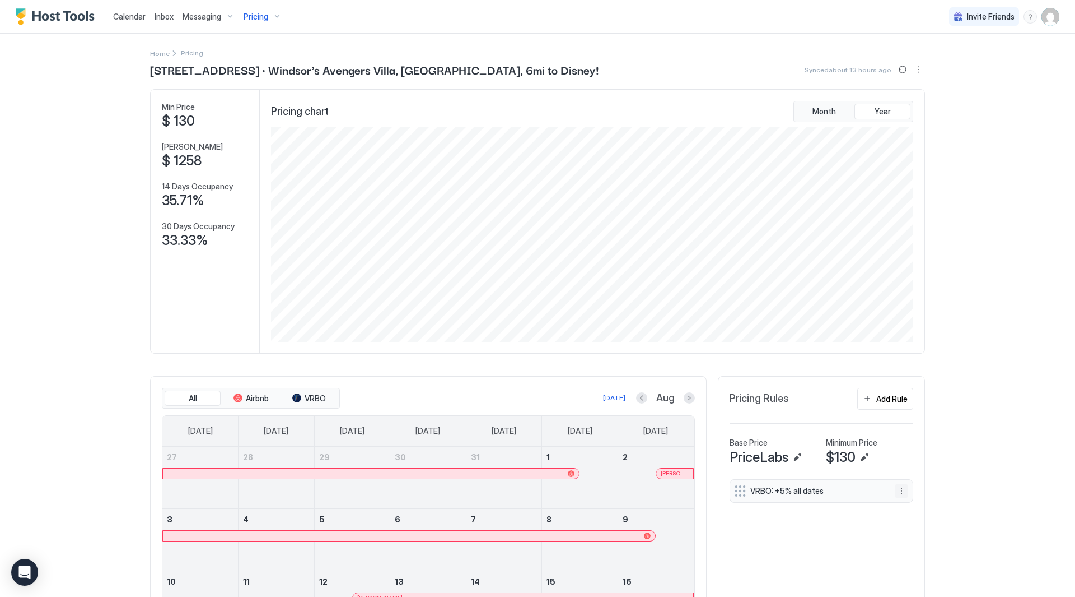
click at [899, 491] on button "More options" at bounding box center [901, 490] width 13 height 13
click at [907, 505] on div "Edit" at bounding box center [908, 506] width 25 height 8
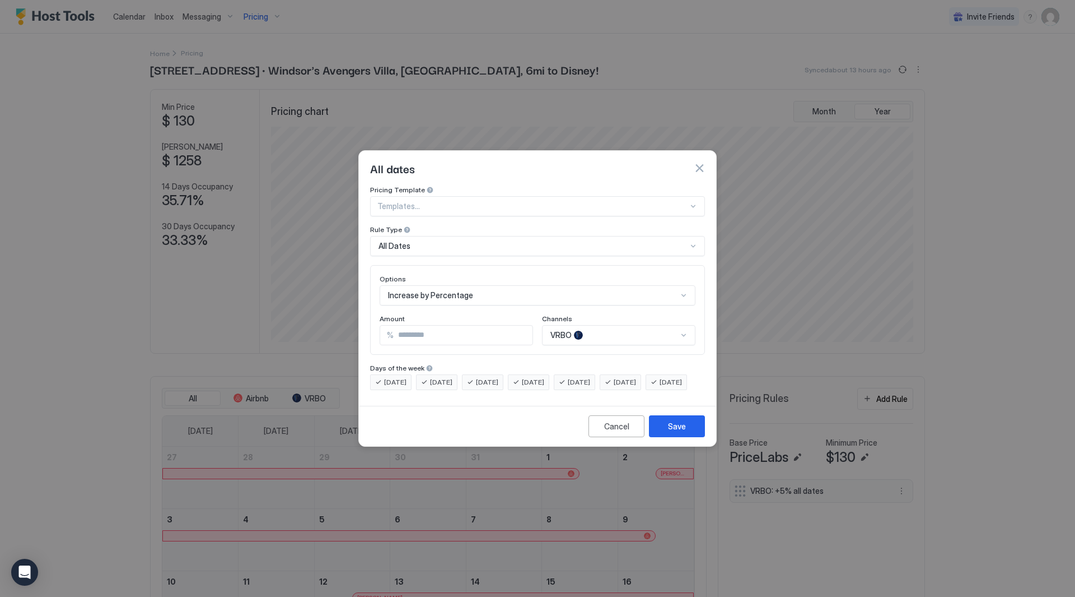
click at [472, 334] on input "*" at bounding box center [463, 334] width 139 height 19
type input "*"
click at [688, 428] on button "Save" at bounding box center [677, 426] width 56 height 22
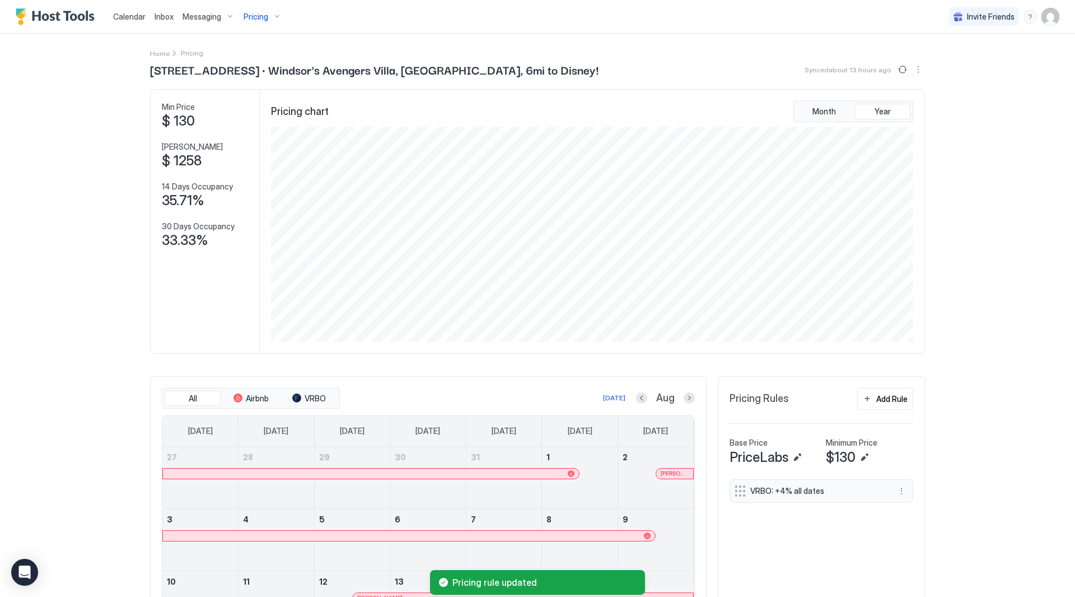
click at [986, 299] on div "Calendar Inbox Messaging Pricing Invite Friends RC Home Pricing [STREET_ADDRESS…" at bounding box center [537, 298] width 1075 height 597
click at [1006, 212] on div "Calendar Inbox Messaging Pricing Invite Friends RC Home Pricing [STREET_ADDRESS…" at bounding box center [537, 298] width 1075 height 597
click at [1033, 188] on div "Calendar Inbox Messaging Pricing Invite Friends RC Home Pricing [STREET_ADDRESS…" at bounding box center [537, 298] width 1075 height 597
